Goal: Information Seeking & Learning: Learn about a topic

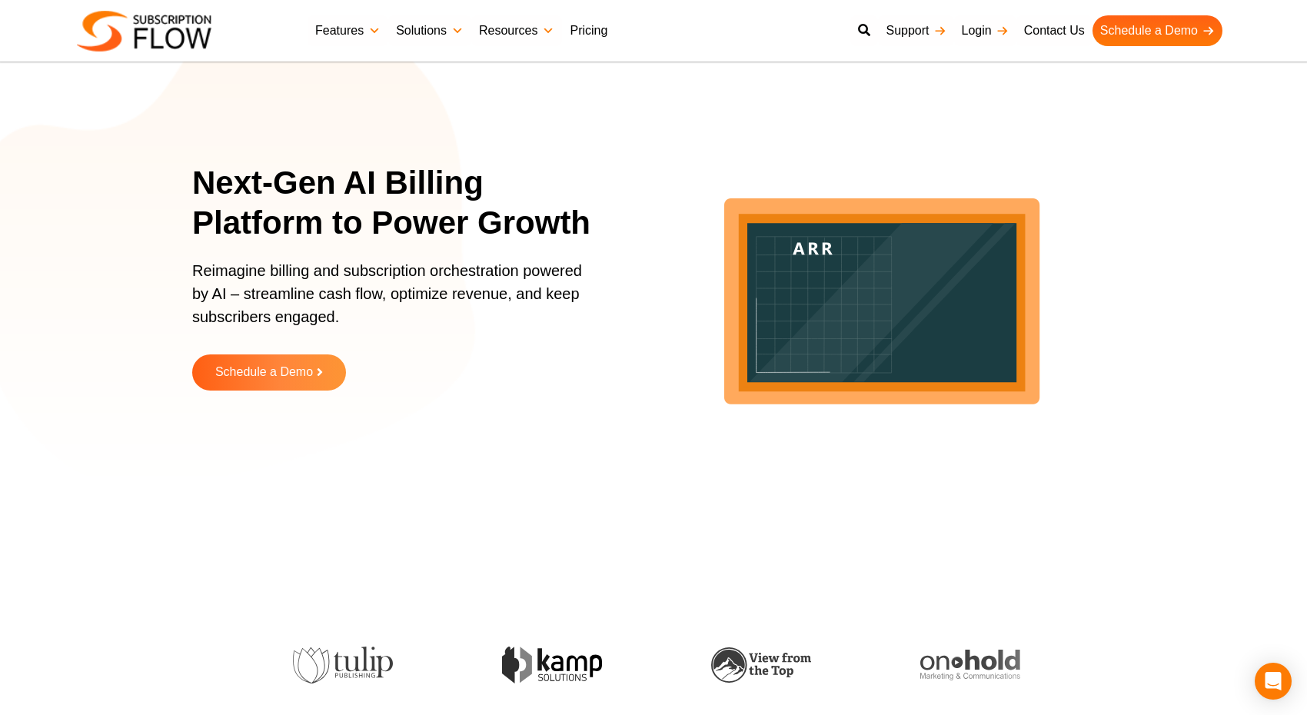
click at [589, 16] on link "Pricing" at bounding box center [588, 30] width 53 height 31
